Goal: Information Seeking & Learning: Learn about a topic

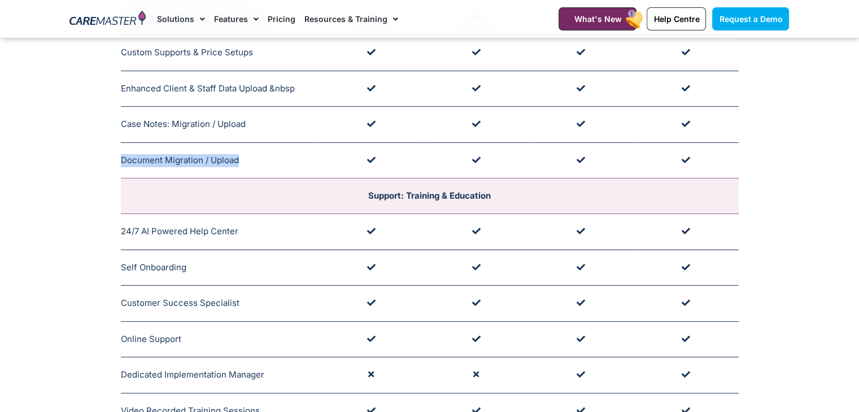
scroll to position [613, 0]
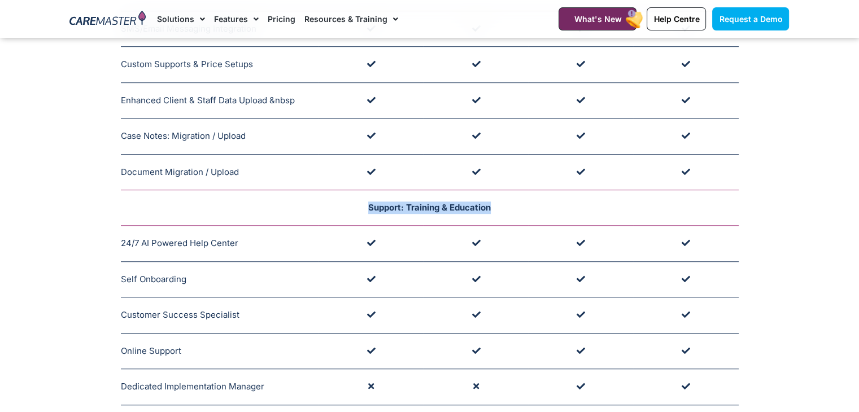
drag, startPoint x: 364, startPoint y: 199, endPoint x: 500, endPoint y: 202, distance: 136.2
click at [500, 202] on td "Support: Training & Education" at bounding box center [430, 208] width 618 height 36
copy span "Support: Training & Education"
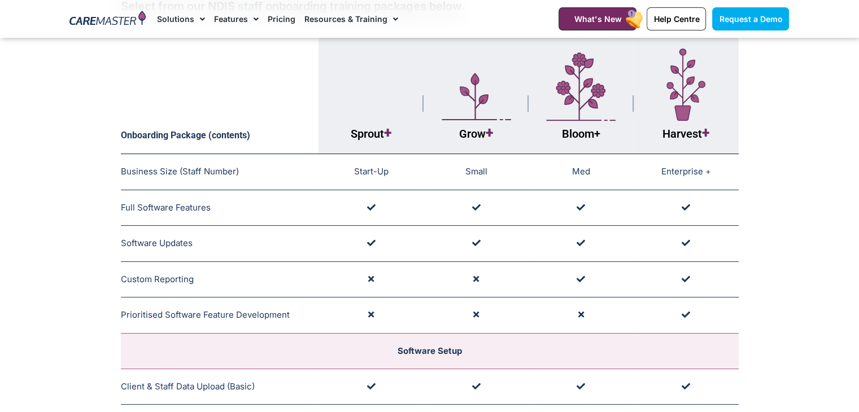
scroll to position [99, 0]
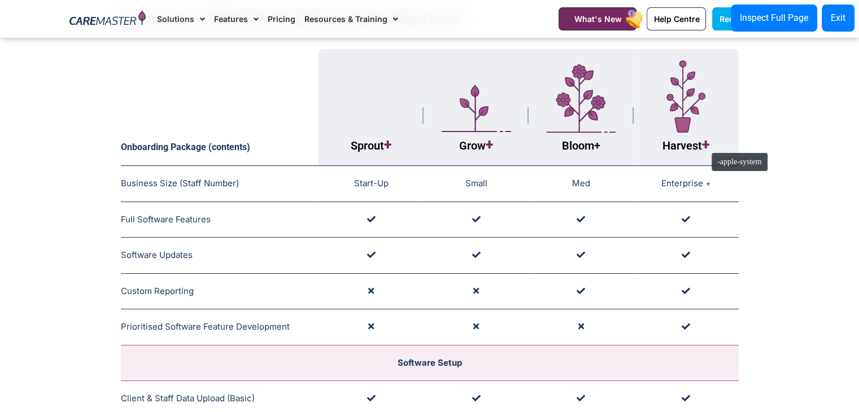
click at [706, 147] on span "+" at bounding box center [705, 145] width 7 height 16
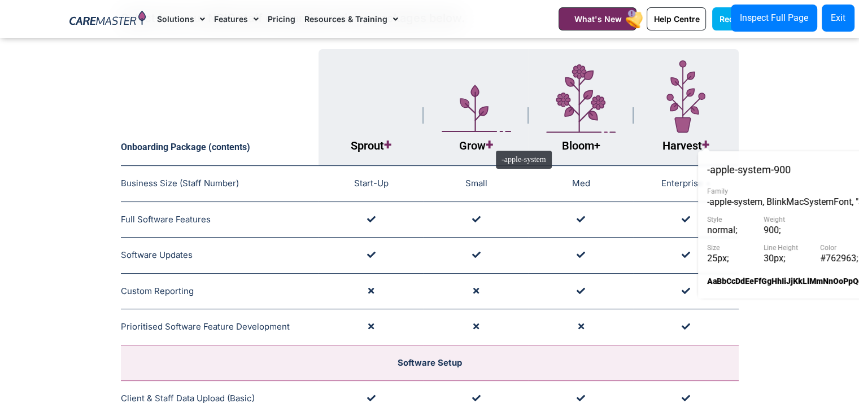
click at [490, 145] on span "+" at bounding box center [489, 145] width 7 height 16
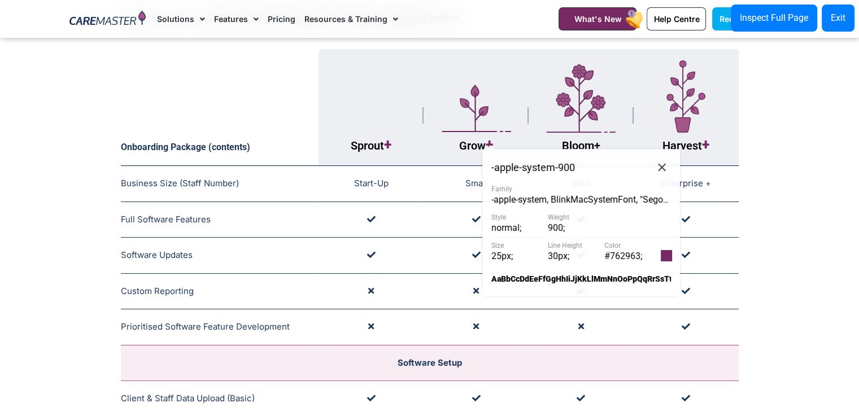
click at [620, 254] on span "#762963 ;" at bounding box center [624, 256] width 38 height 11
click at [659, 166] on icon at bounding box center [662, 167] width 14 height 14
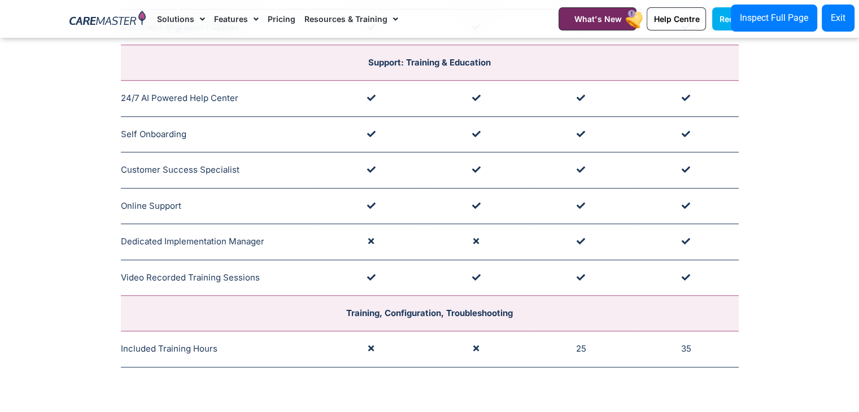
scroll to position [705, 0]
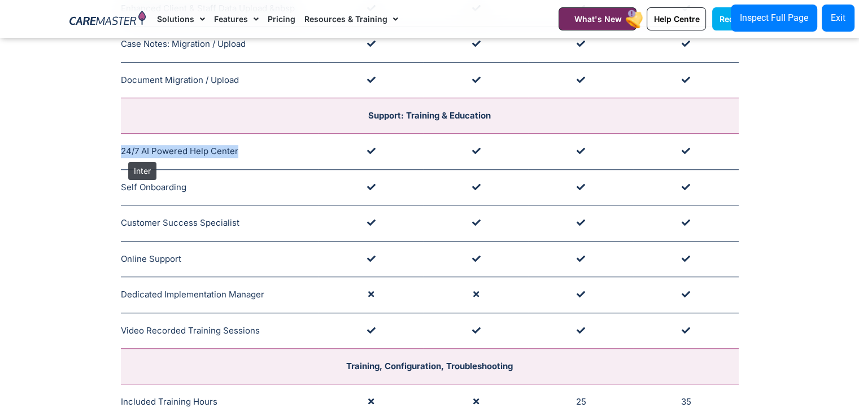
drag, startPoint x: 236, startPoint y: 149, endPoint x: 123, endPoint y: 157, distance: 113.3
click at [123, 157] on td "24/7 AI Powered Help Center Links Provided at Onboarding" at bounding box center [220, 152] width 198 height 36
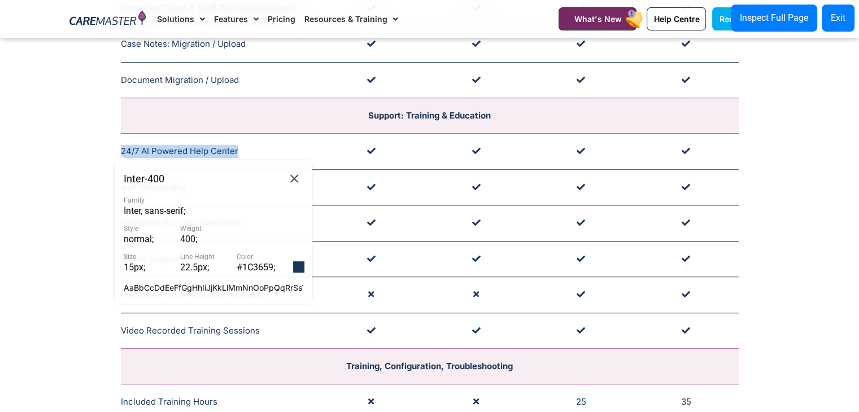
copy td "24/7 AI Powered Help Center"
click at [296, 179] on icon at bounding box center [295, 179] width 14 height 14
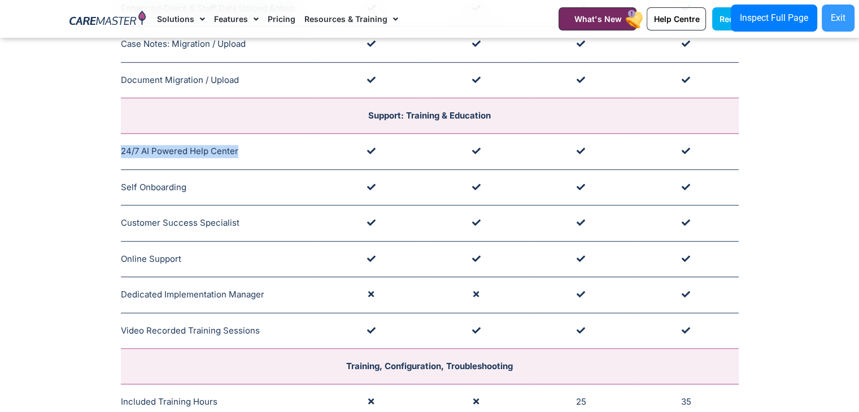
click at [835, 10] on button "Exit" at bounding box center [838, 18] width 33 height 27
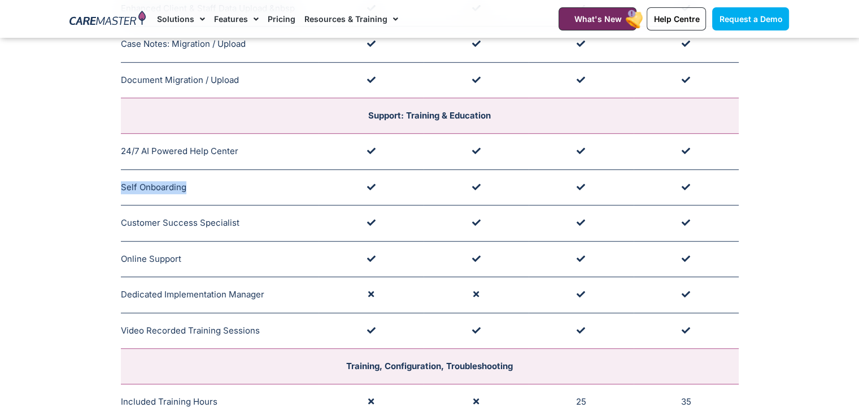
drag, startPoint x: 209, startPoint y: 176, endPoint x: 121, endPoint y: 187, distance: 87.8
click at [121, 187] on td "Self Onboarding Links Provided at Onboarding" at bounding box center [220, 188] width 198 height 36
drag, startPoint x: 247, startPoint y: 219, endPoint x: 123, endPoint y: 222, distance: 124.3
click at [123, 222] on td "Customer Success Specialist Introduced to Provider at Onboarding" at bounding box center [220, 224] width 198 height 36
copy td "Customer Success Specialist"
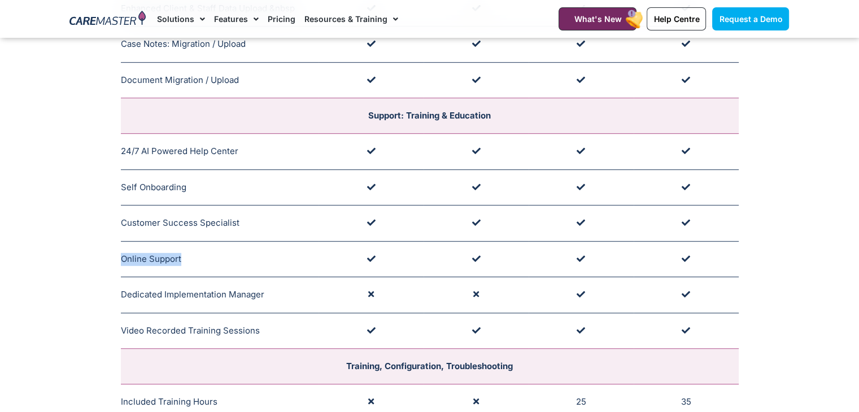
drag, startPoint x: 193, startPoint y: 260, endPoint x: 122, endPoint y: 259, distance: 70.6
click at [122, 259] on td "Online Support Phone, Email, Virtual Meetings & Remote Login" at bounding box center [220, 259] width 198 height 36
copy td "Online Support"
drag, startPoint x: 269, startPoint y: 299, endPoint x: 123, endPoint y: 296, distance: 145.8
click at [123, 296] on td "Dedicated Implementation Manager Supported by Onboarding Team" at bounding box center [220, 295] width 198 height 36
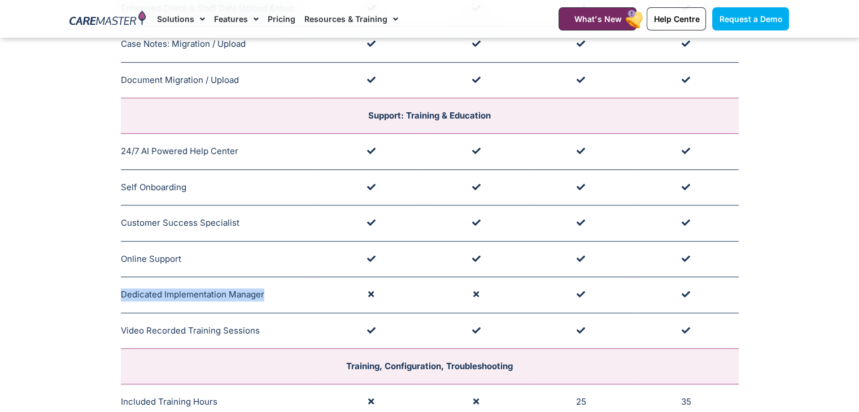
copy td "Dedicated Implementation Manager"
drag, startPoint x: 259, startPoint y: 329, endPoint x: 119, endPoint y: 324, distance: 139.6
click at [125, 325] on td "Video Recorded Training Sessions Links Provided at Onboarding" at bounding box center [220, 331] width 198 height 36
drag, startPoint x: 123, startPoint y: 326, endPoint x: 258, endPoint y: 324, distance: 135.1
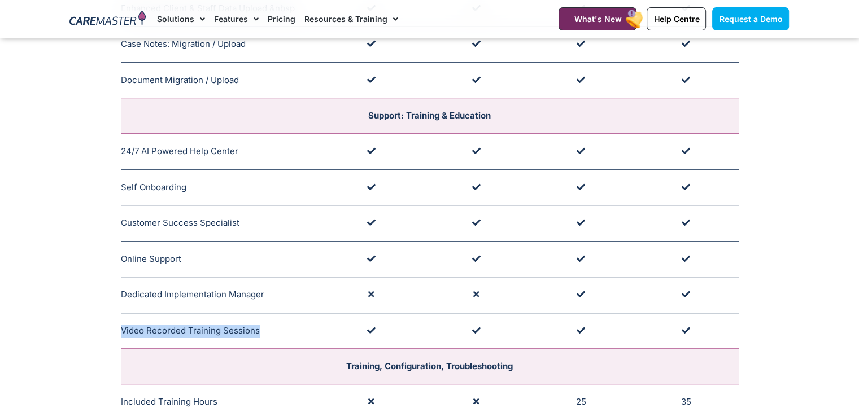
click at [258, 324] on td "Video Recorded Training Sessions Links Provided at Onboarding" at bounding box center [220, 331] width 198 height 36
copy td "Video Recorded Training Sessions"
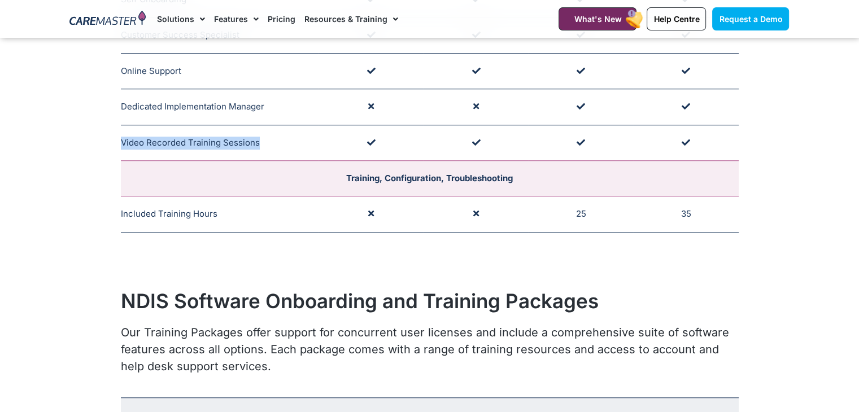
scroll to position [933, 0]
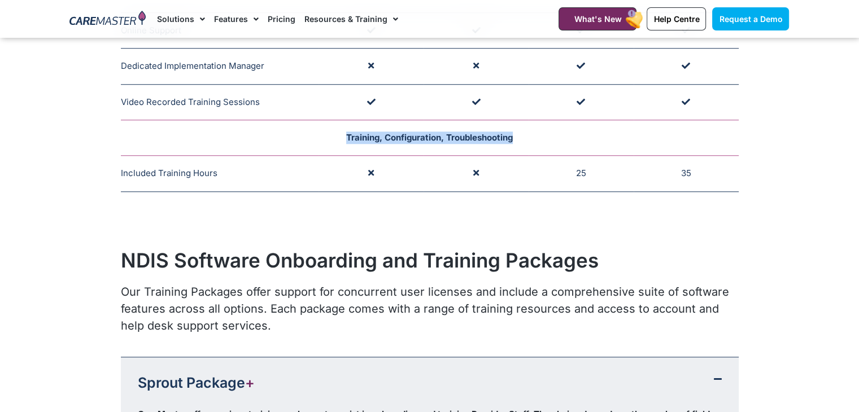
drag, startPoint x: 524, startPoint y: 140, endPoint x: 341, endPoint y: 137, distance: 182.5
click at [341, 137] on td "Training, Configuration, Troubleshooting" at bounding box center [430, 138] width 618 height 36
copy span "Training, Configuration, Troubleshooting"
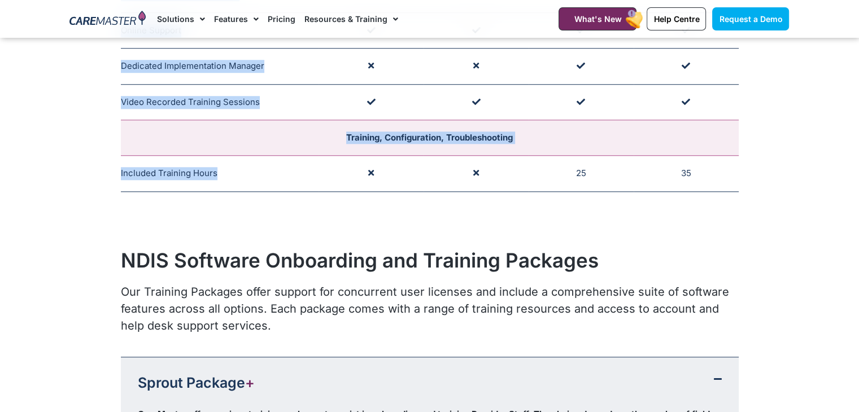
drag, startPoint x: 224, startPoint y: 172, endPoint x: 120, endPoint y: 177, distance: 104.6
click at [125, 173] on td "Included Training Hours Training, Configuration & Troubleshooting Hours." at bounding box center [220, 174] width 198 height 36
drag, startPoint x: 119, startPoint y: 169, endPoint x: 220, endPoint y: 166, distance: 100.6
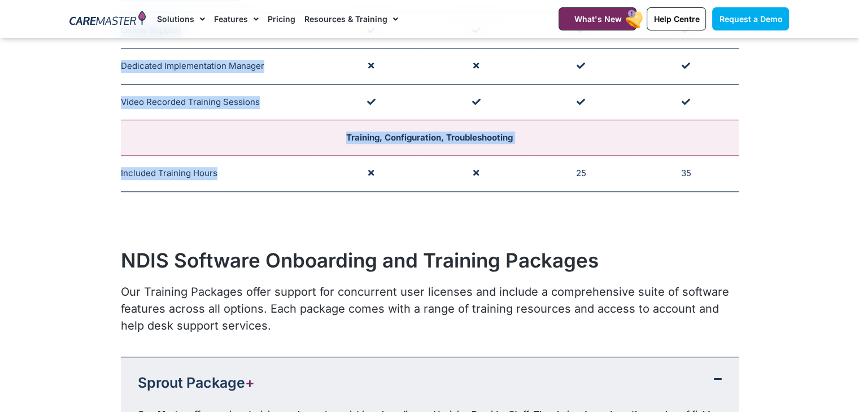
copy div "Onboarding Package (contents) Sprout + Grow + Bloom + Harvest + Business Size (…"
click at [206, 159] on td "Included Training Hours Training, Configuration & Troubleshooting Hours." at bounding box center [220, 174] width 198 height 36
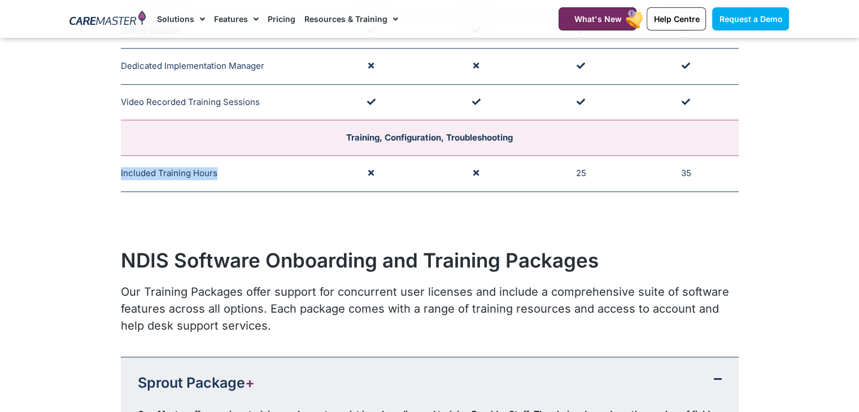
drag, startPoint x: 220, startPoint y: 170, endPoint x: 121, endPoint y: 177, distance: 98.6
click at [121, 177] on td "Included Training Hours Training, Configuration & Troubleshooting Hours." at bounding box center [220, 174] width 198 height 36
copy td "Included Training Hours"
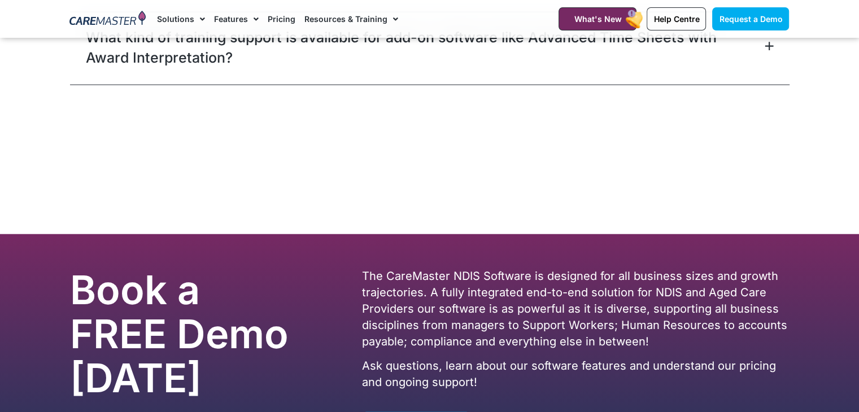
scroll to position [3142, 0]
